Goal: Information Seeking & Learning: Find specific fact

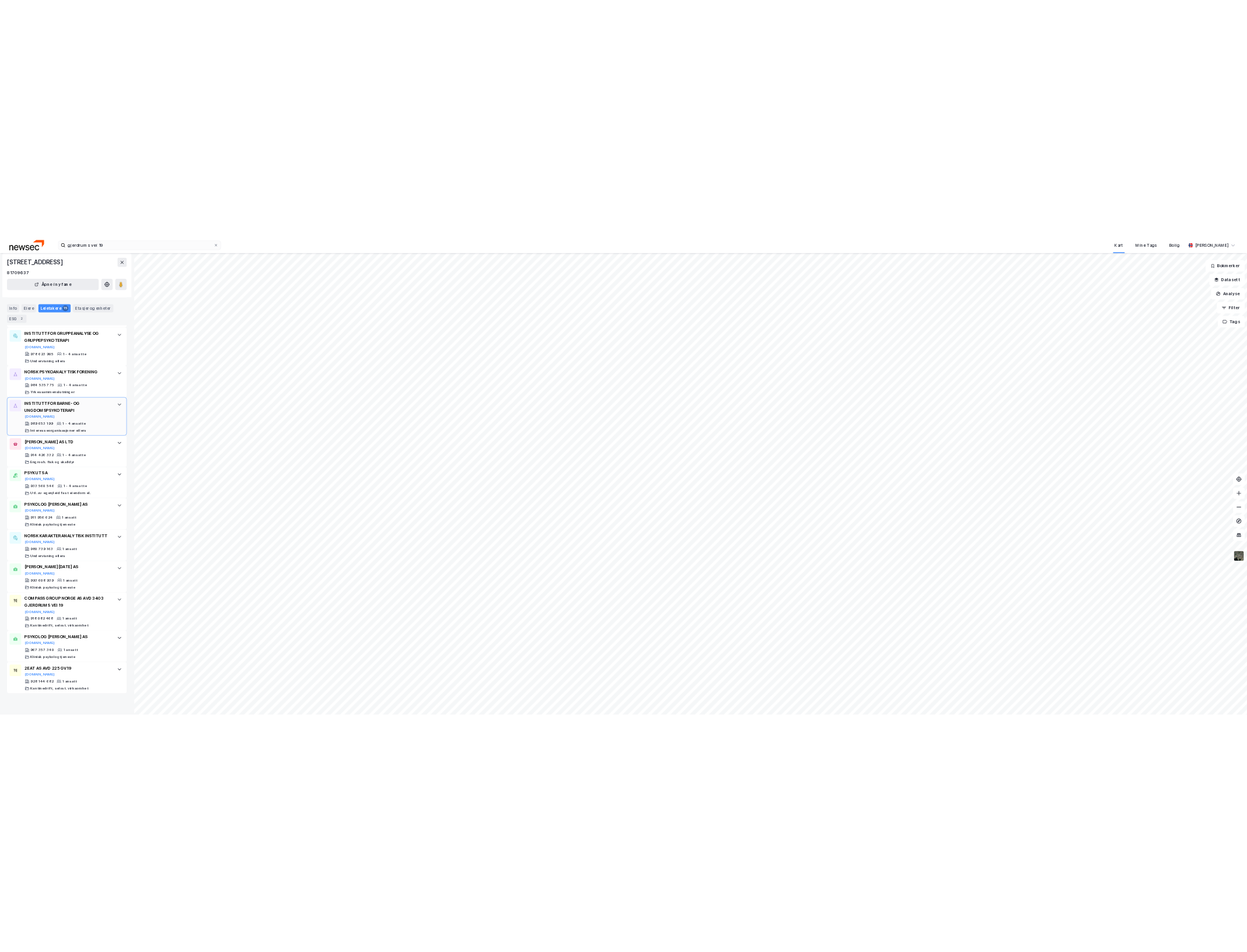
scroll to position [523, 0]
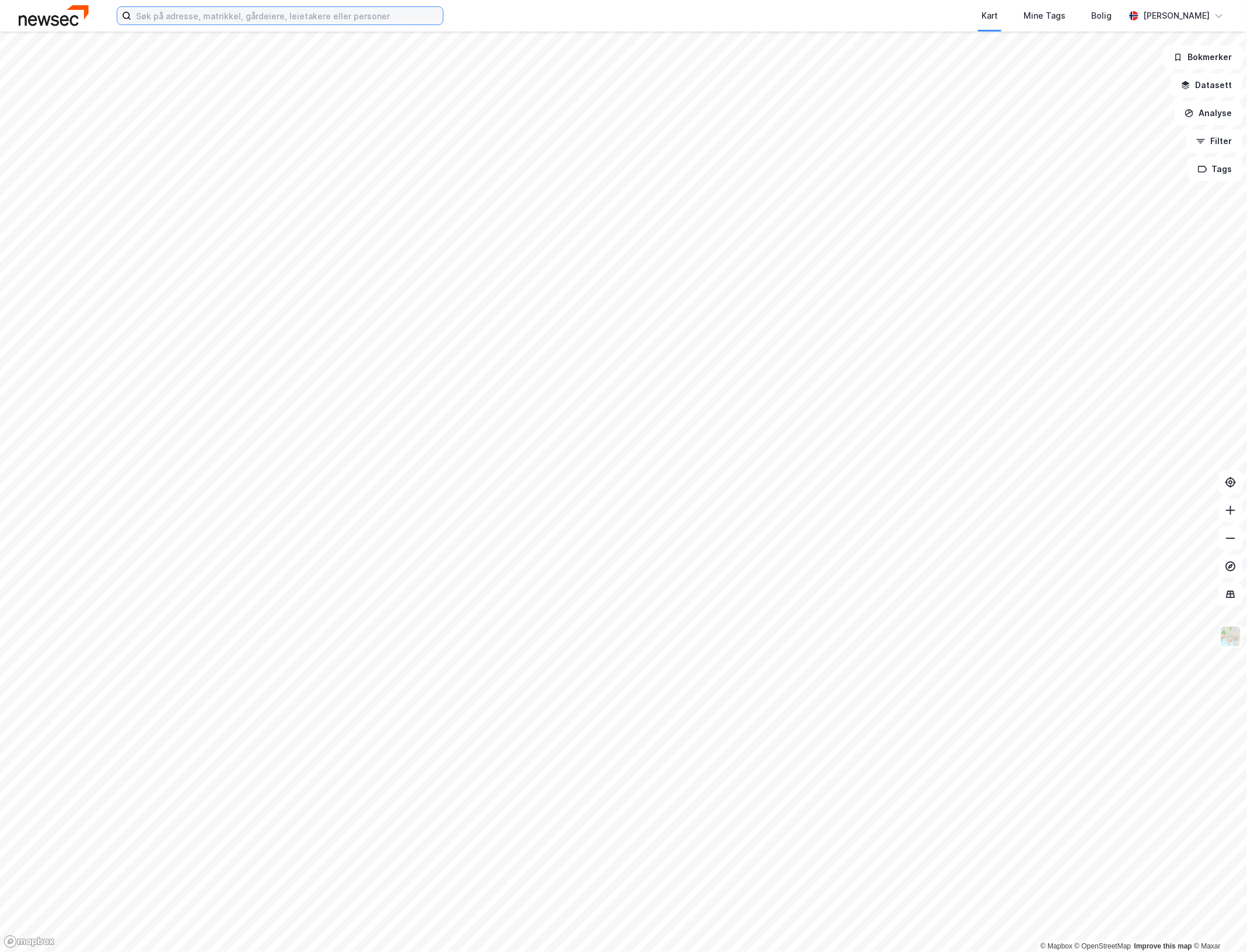
click at [344, 16] on input at bounding box center [287, 16] width 312 height 18
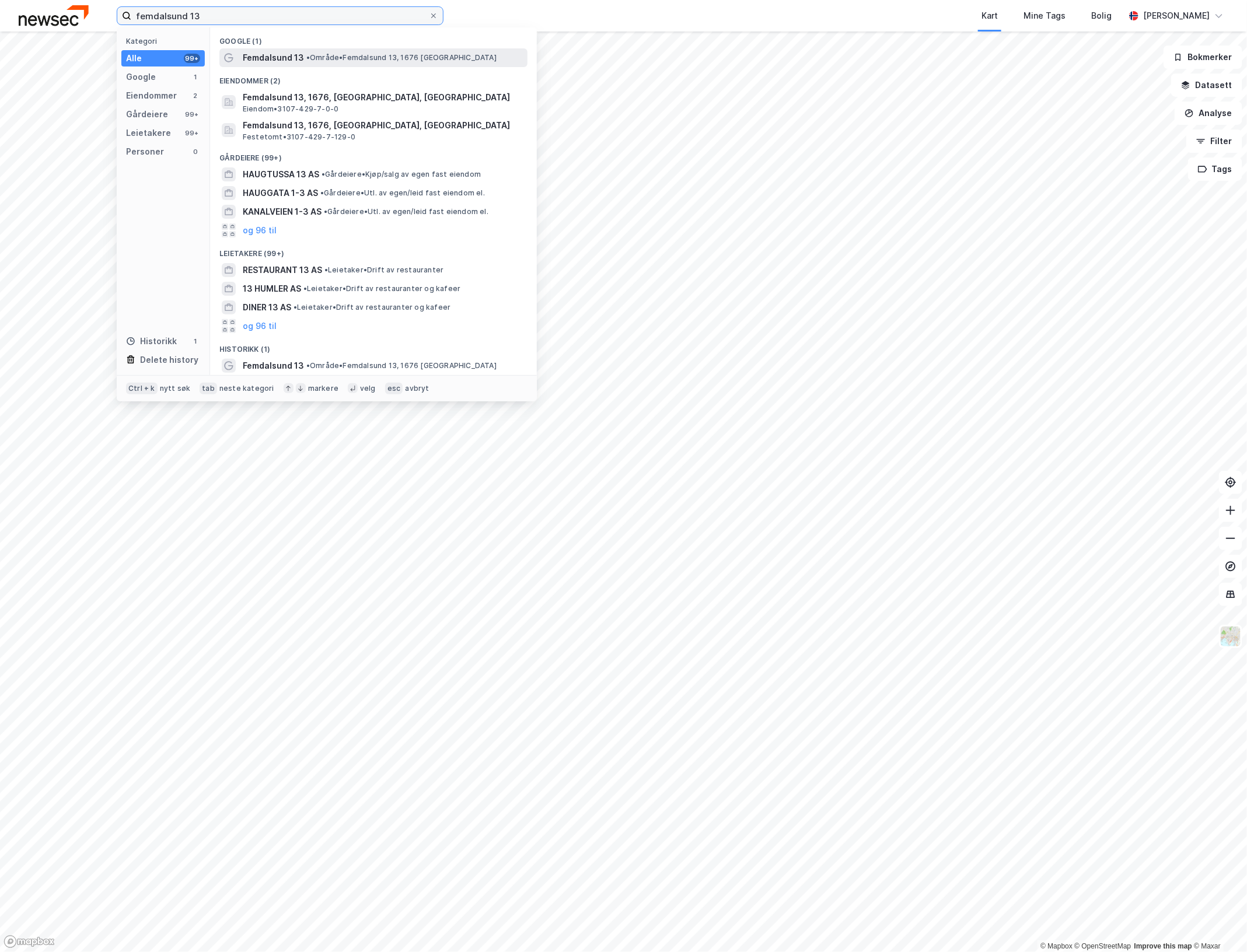
type input "femdalsund 13"
click at [382, 57] on span "• Område • Femdalsund 13, 1676 Kråkerøy" at bounding box center [401, 57] width 190 height 9
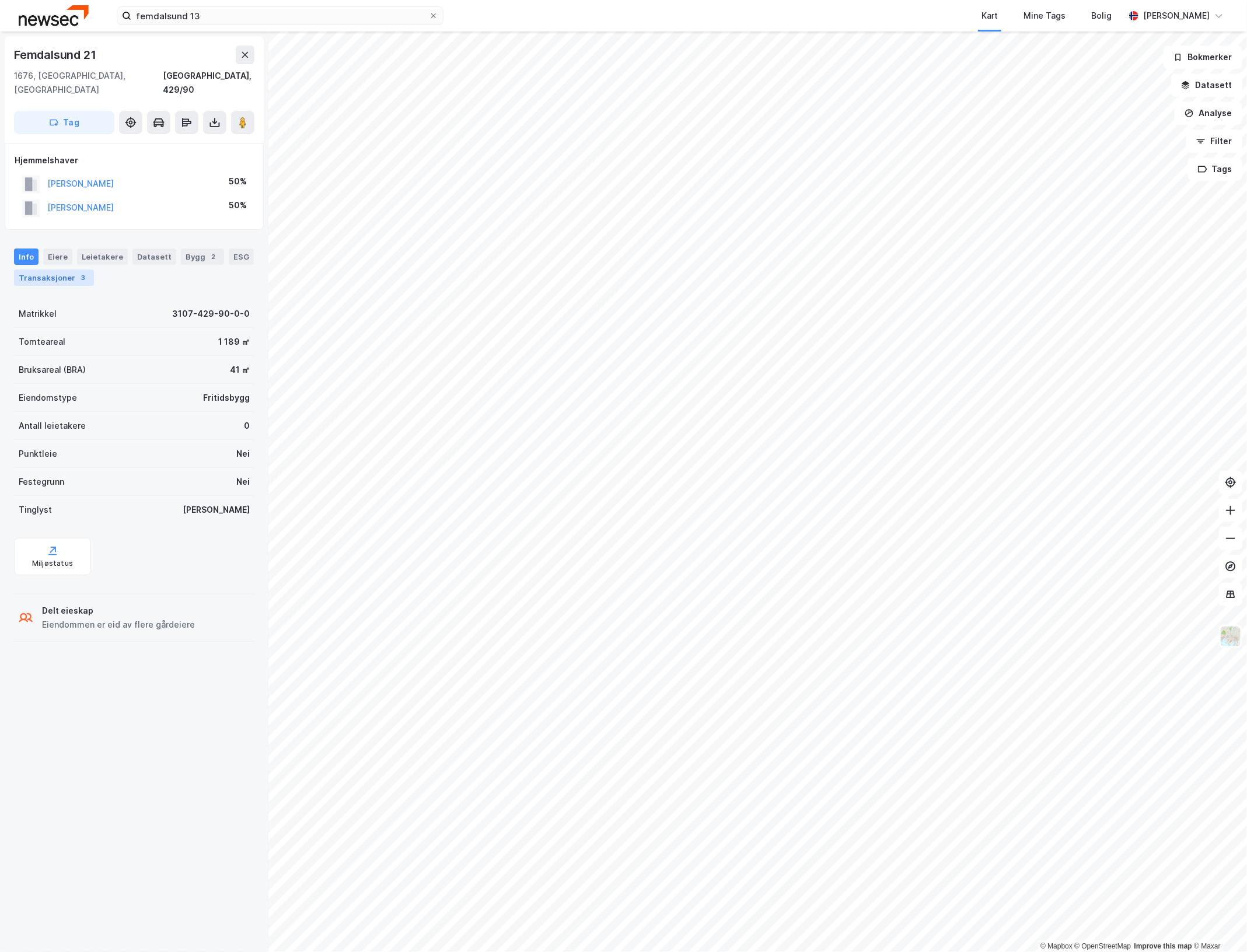
click at [89, 272] on div "3" at bounding box center [83, 278] width 12 height 12
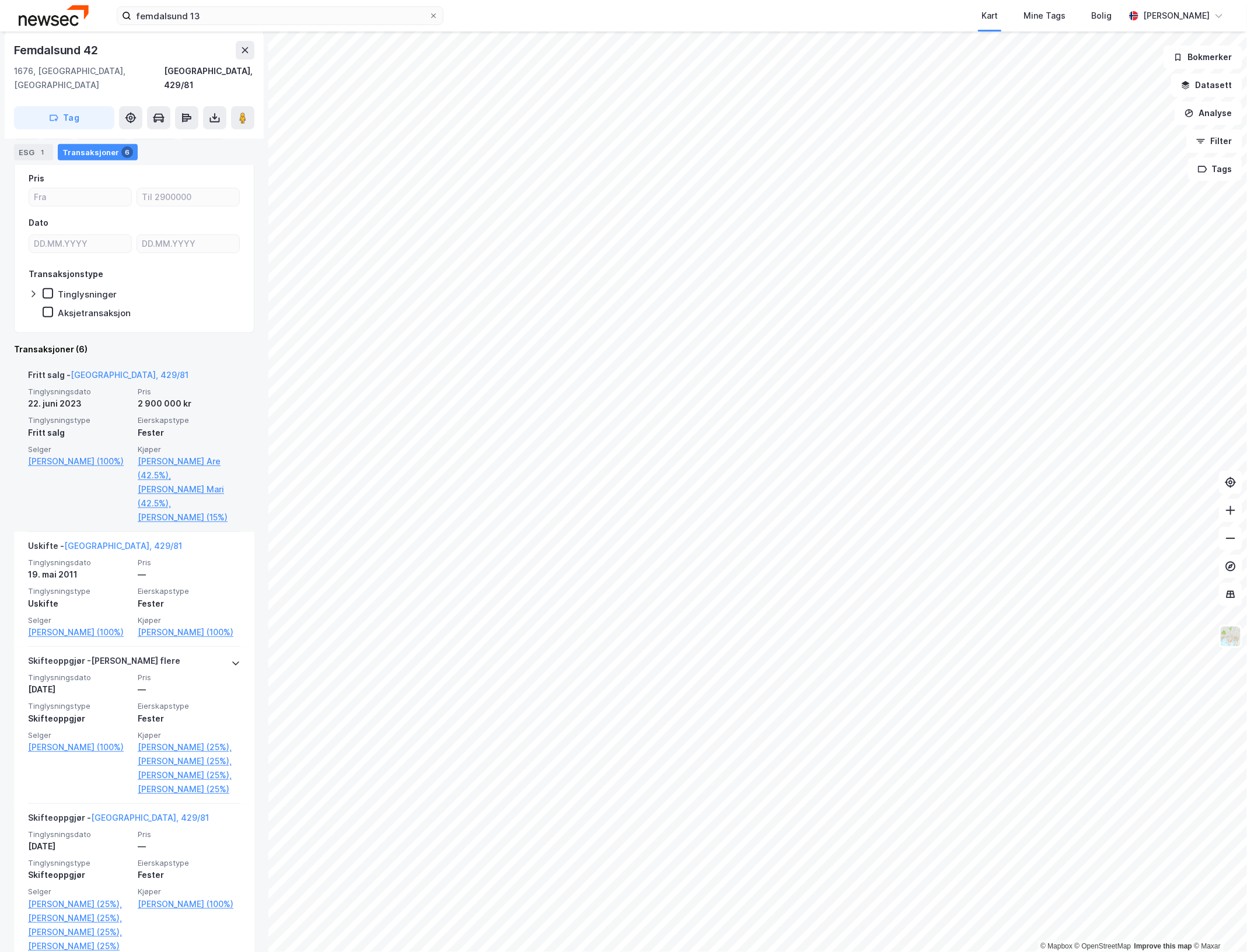
scroll to position [511, 0]
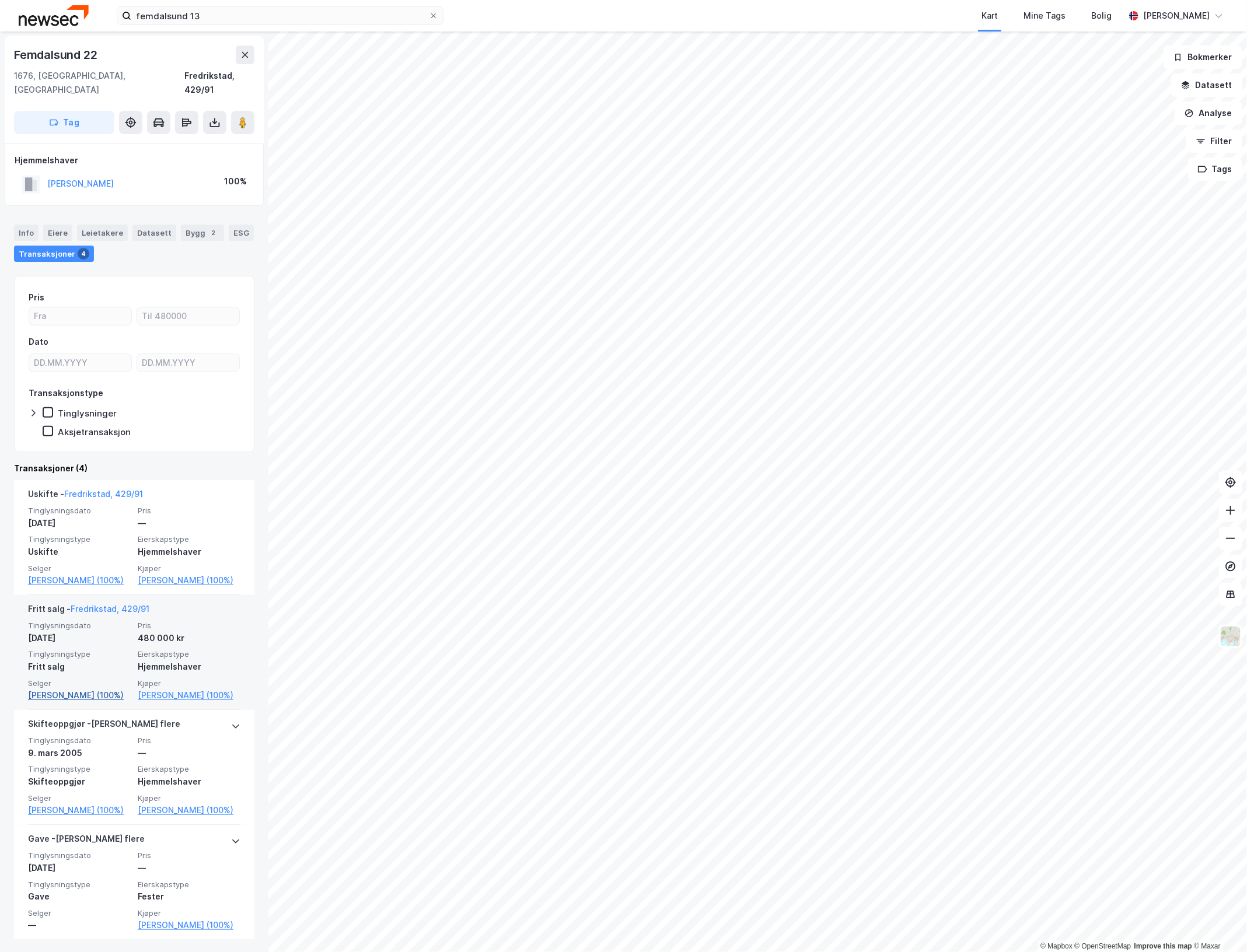
scroll to position [42, 0]
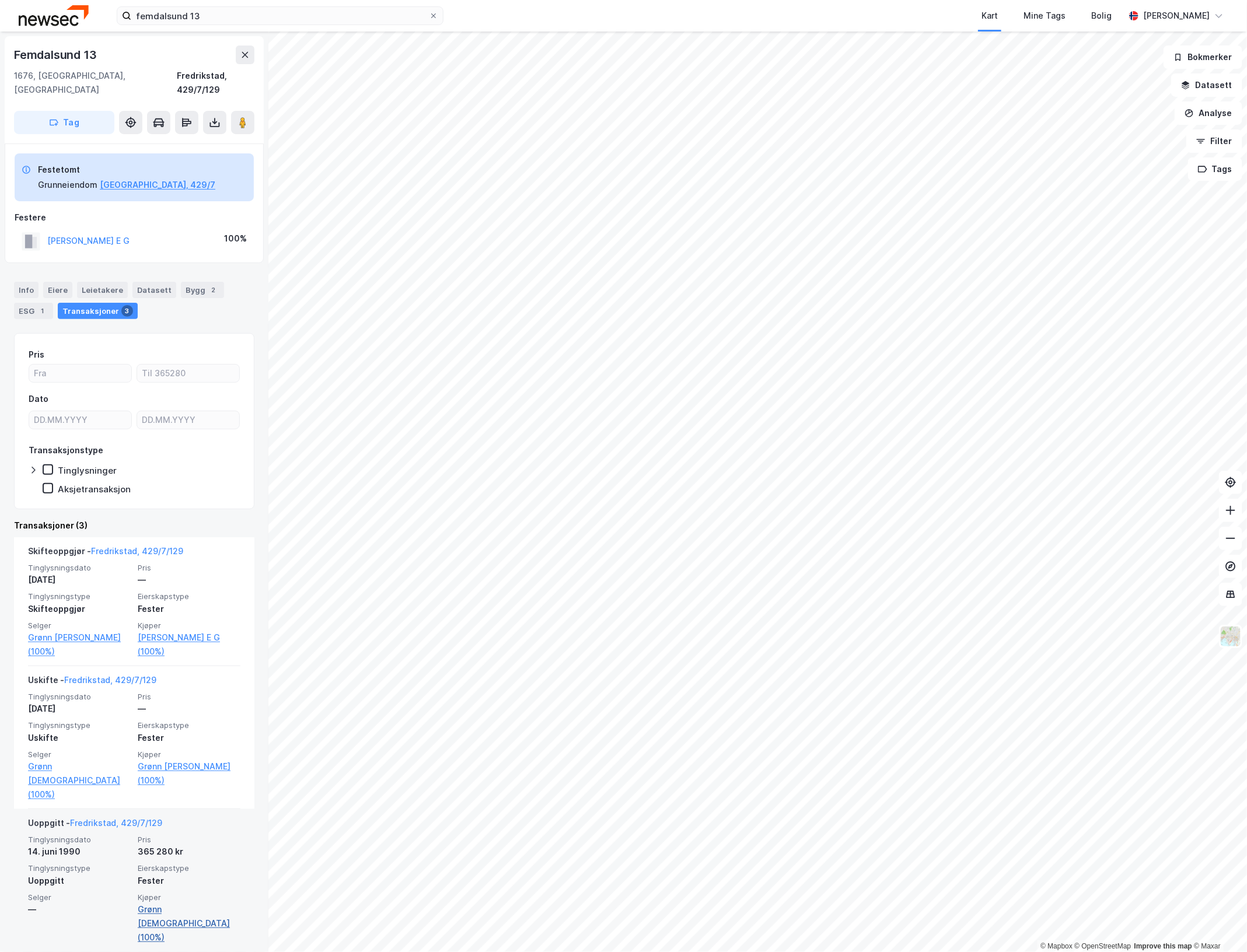
click at [188, 903] on link "Grønn Christian (100%)" at bounding box center [189, 924] width 103 height 42
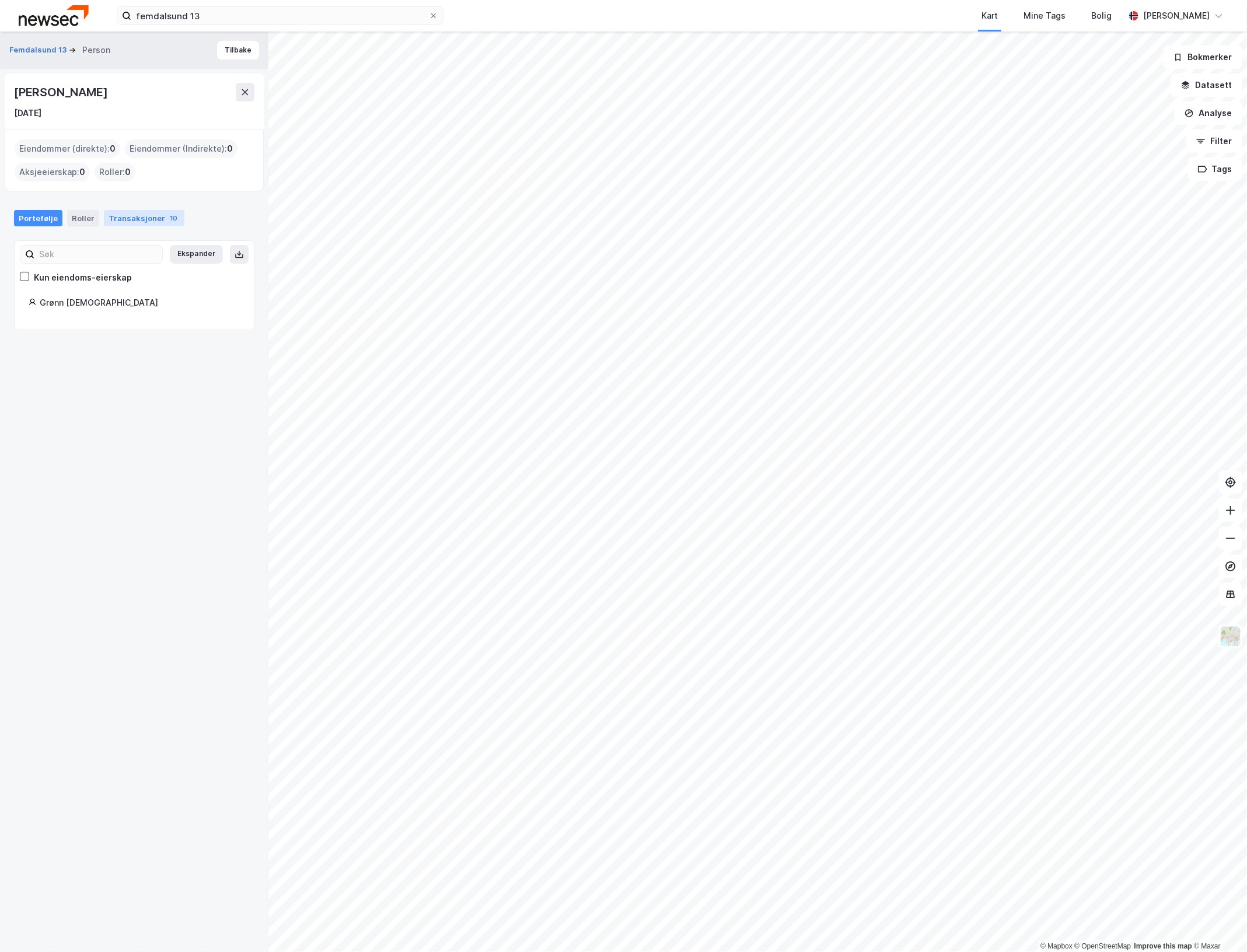
click at [125, 216] on div "Transaksjoner 10" at bounding box center [144, 218] width 81 height 16
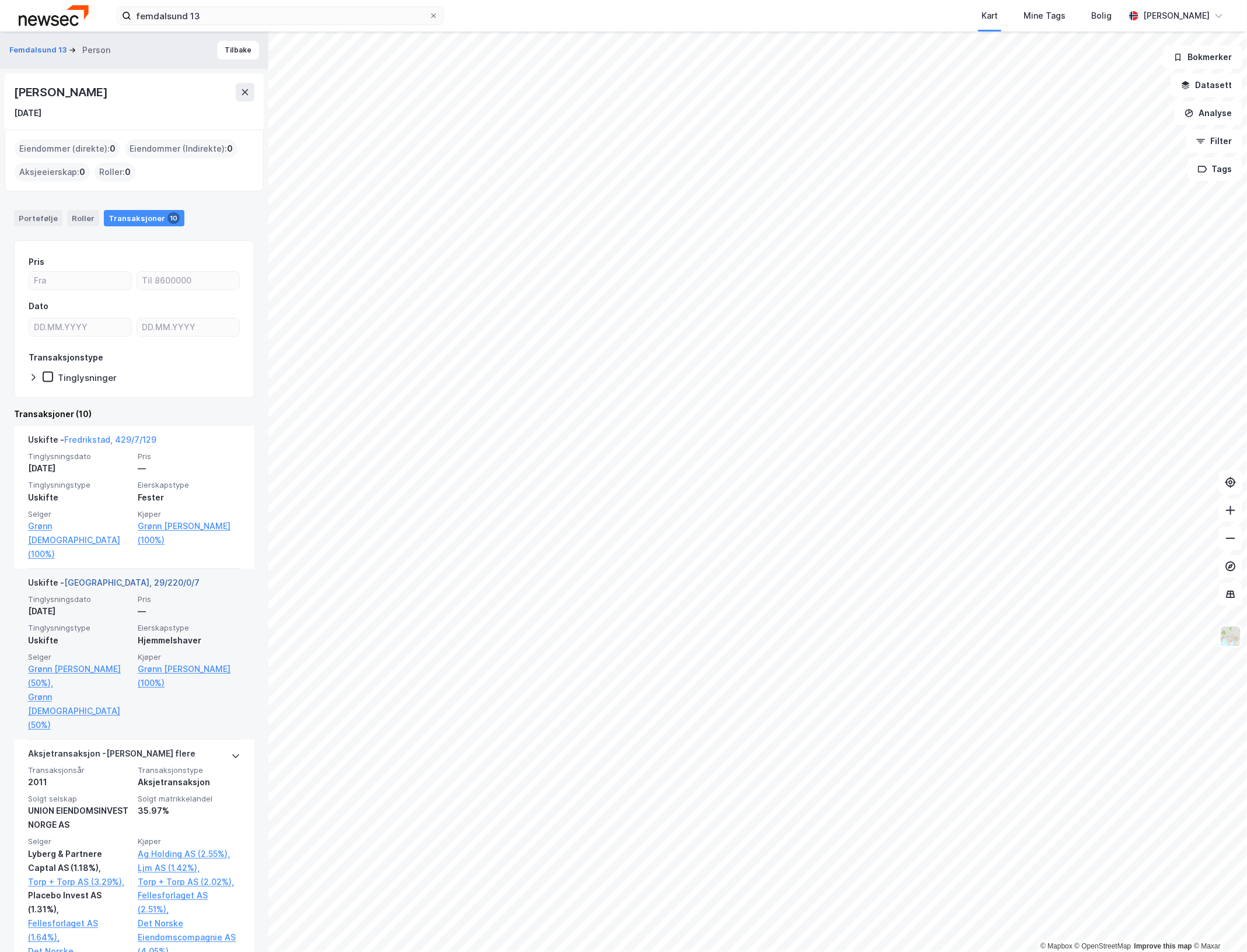
click at [96, 577] on link "Oslo, 29/220/0/7" at bounding box center [132, 582] width 135 height 10
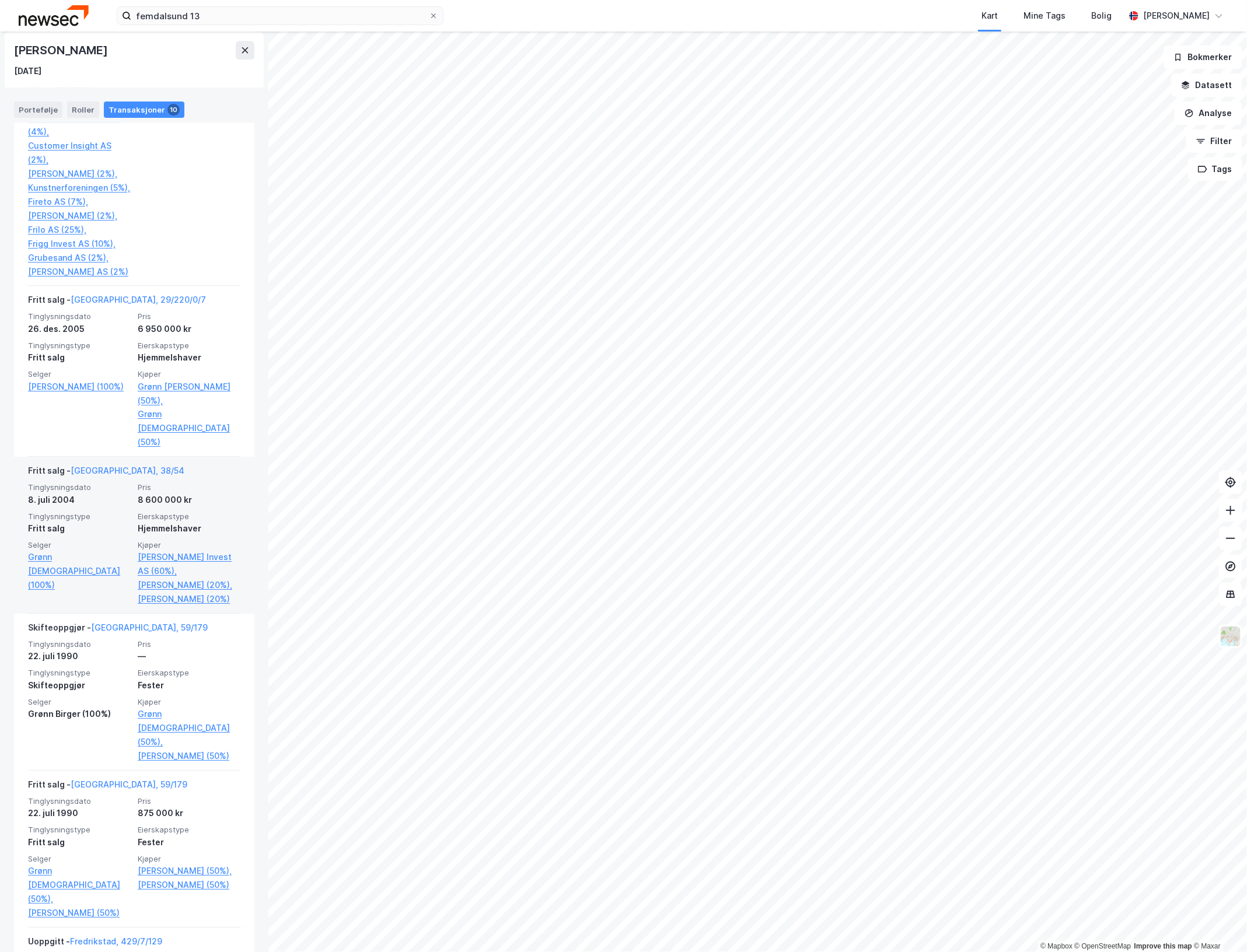
scroll to position [2042, 0]
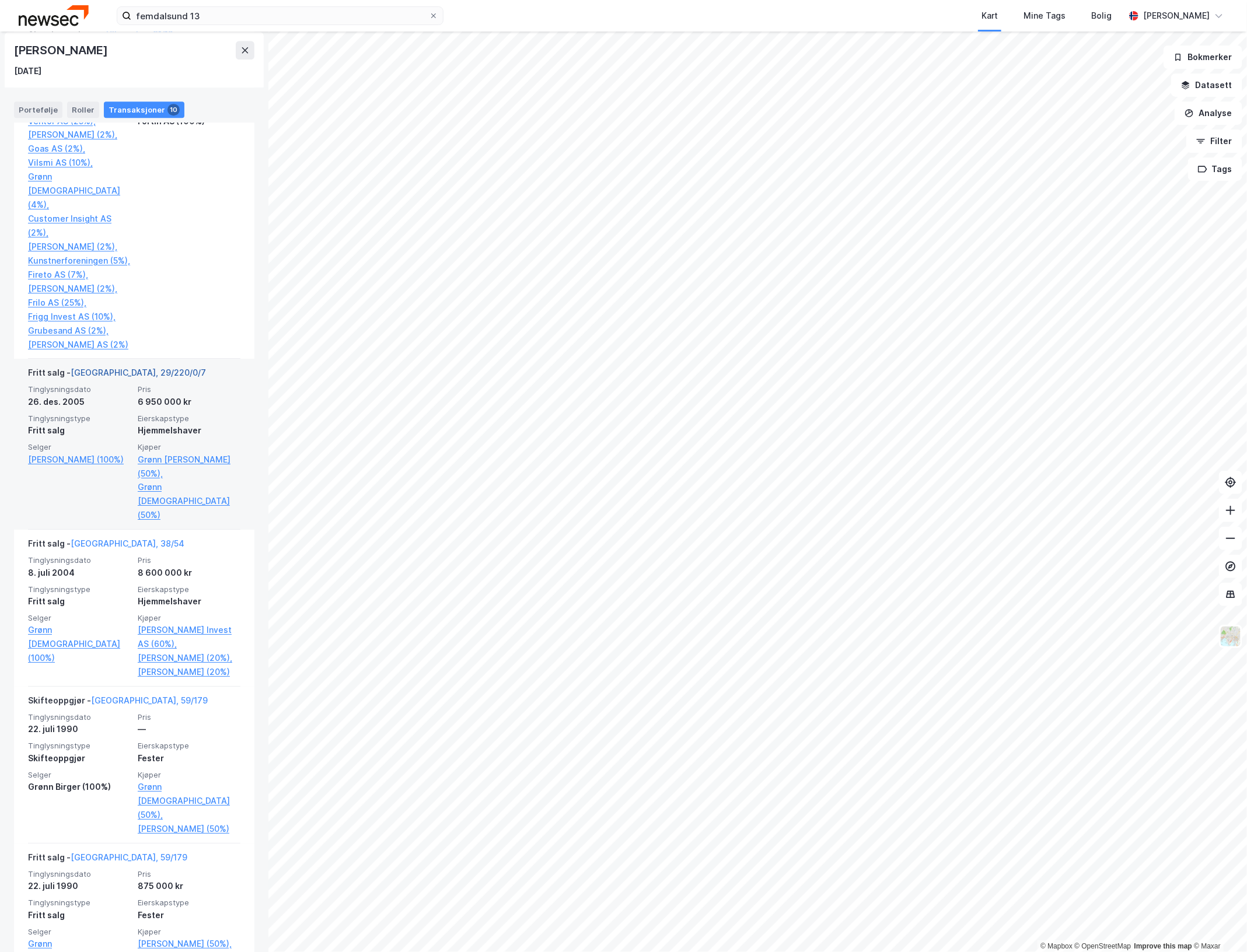
click at [118, 369] on link "Oslo, 29/220/0/7" at bounding box center [138, 373] width 135 height 10
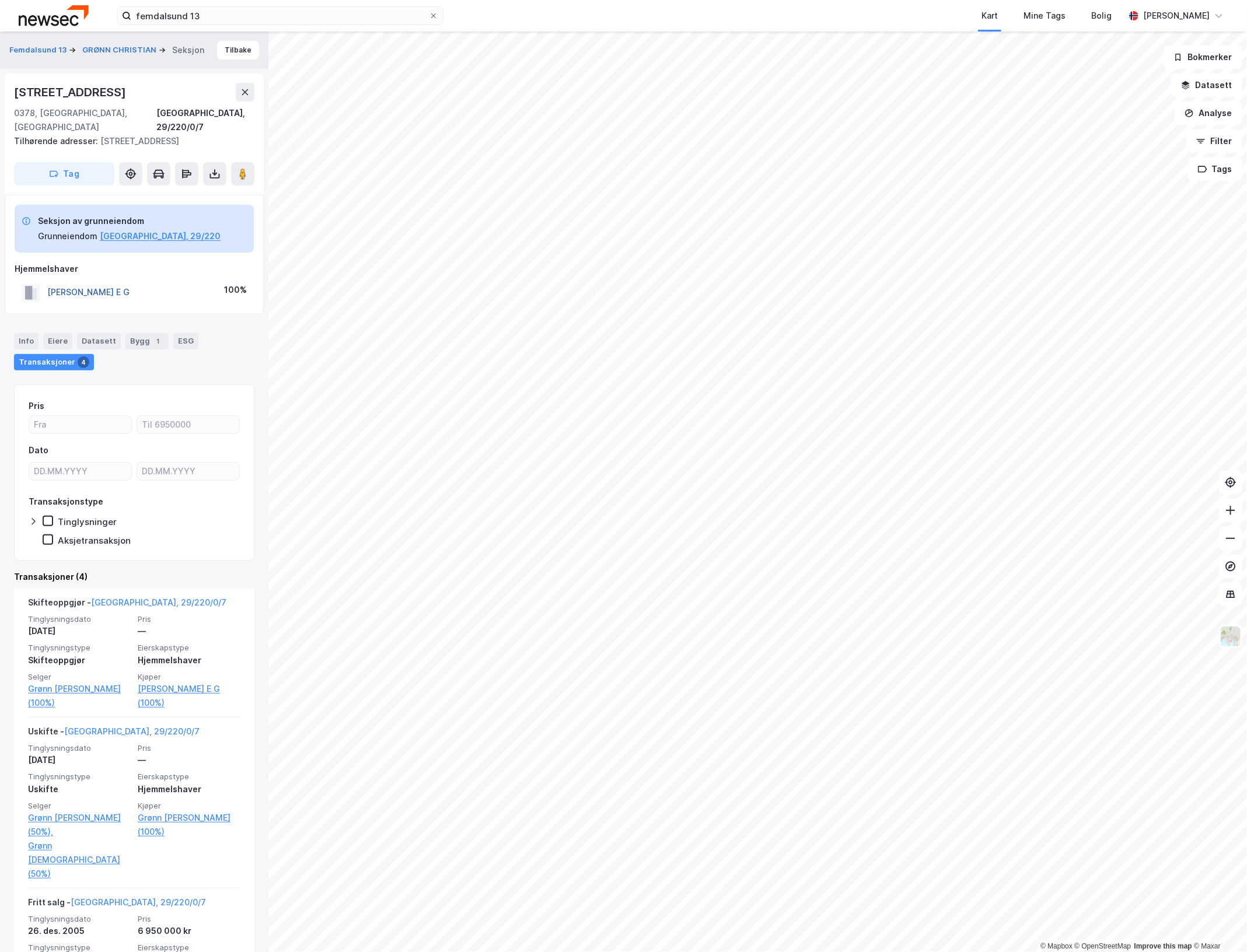
click at [0, 0] on button "BAKKEN WENCHE E G" at bounding box center [0, 0] width 0 height 0
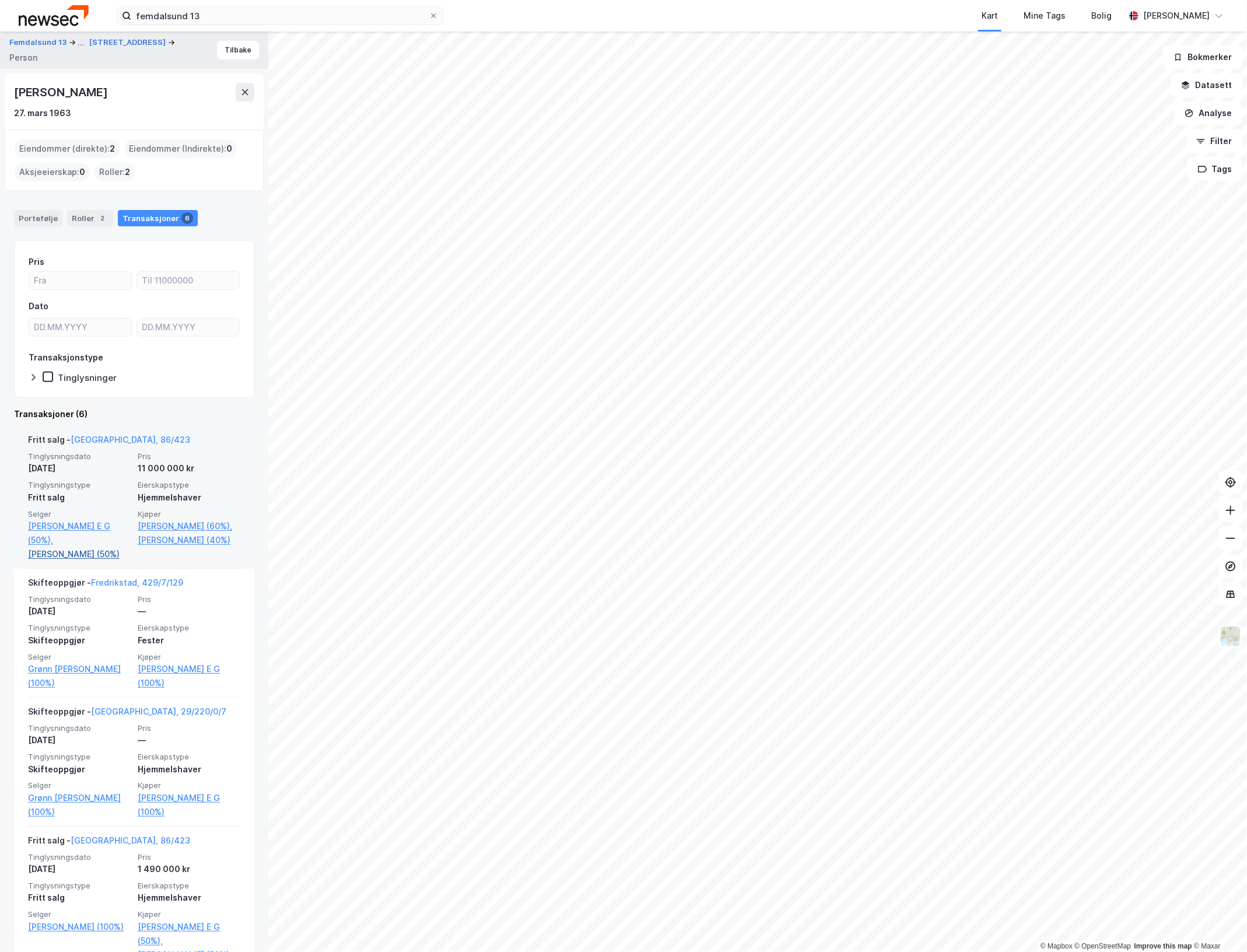
click at [88, 553] on link "Bakken Jan (50%)" at bounding box center [79, 554] width 103 height 14
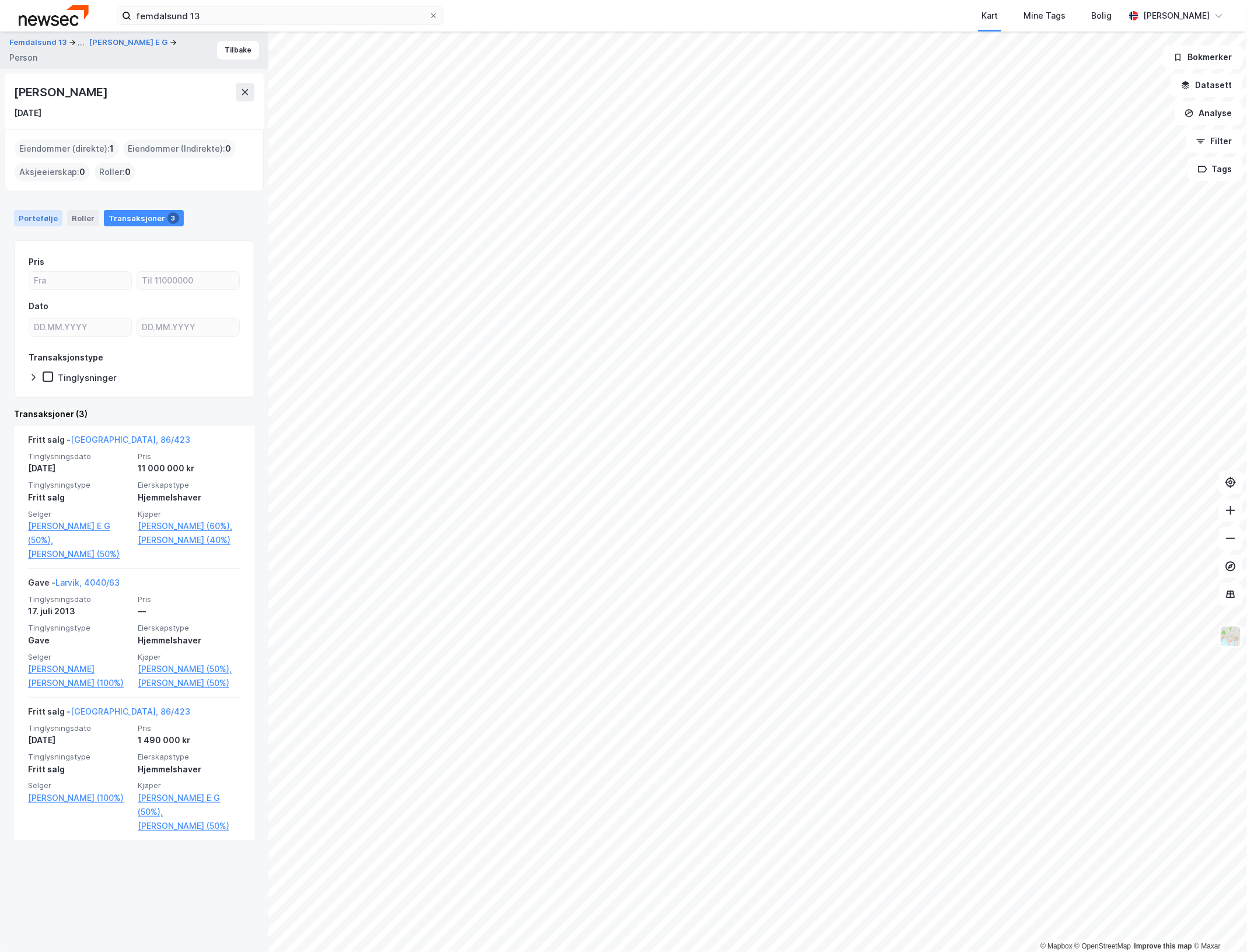
click at [38, 212] on div "Portefølje" at bounding box center [38, 218] width 48 height 16
